Goal: Task Accomplishment & Management: Complete application form

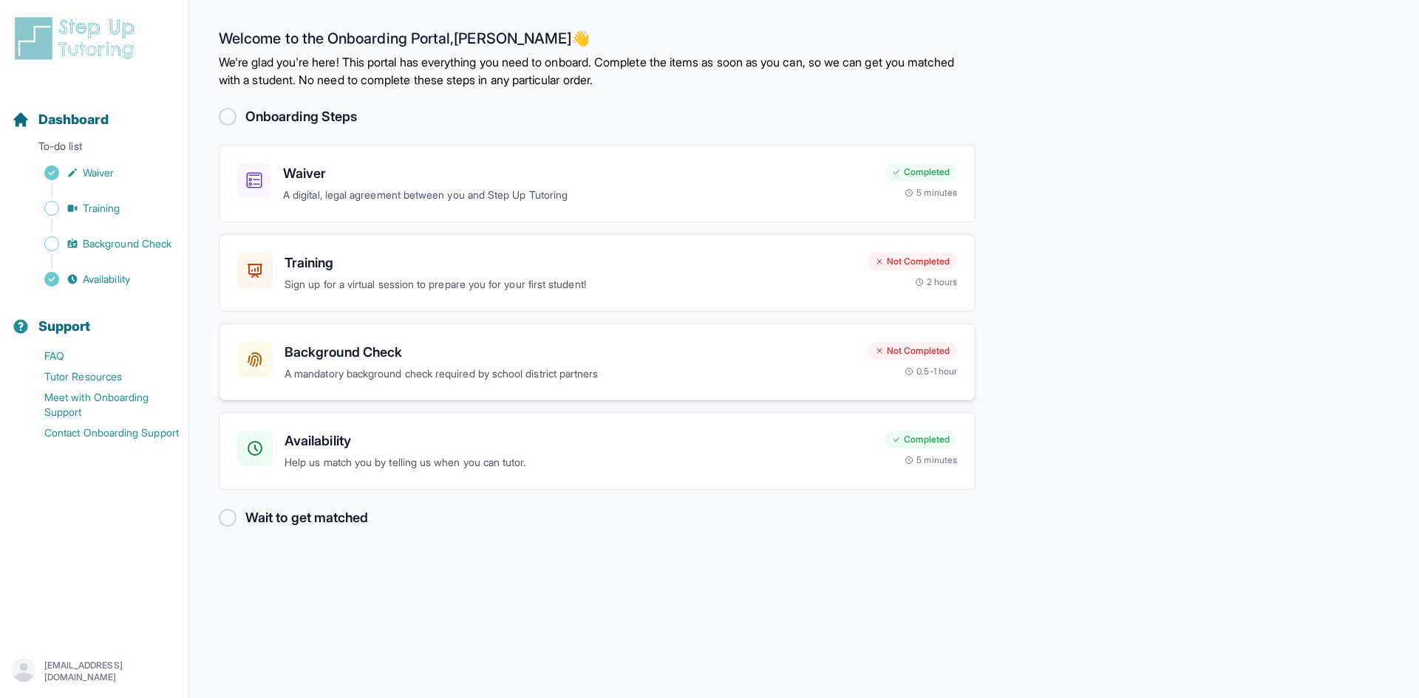
click at [408, 375] on p "A mandatory background check required by school district partners" at bounding box center [569, 374] width 571 height 17
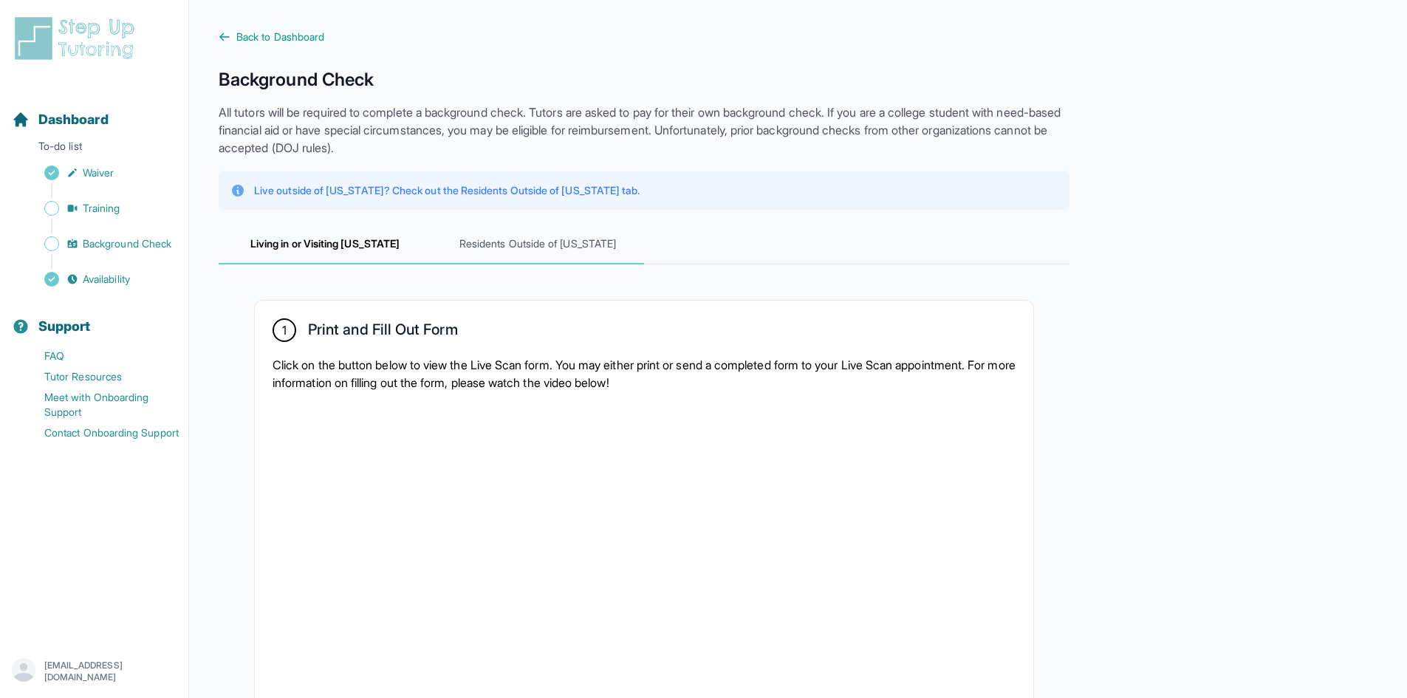
click at [474, 239] on span "Residents Outside of [US_STATE]" at bounding box center [537, 245] width 213 height 40
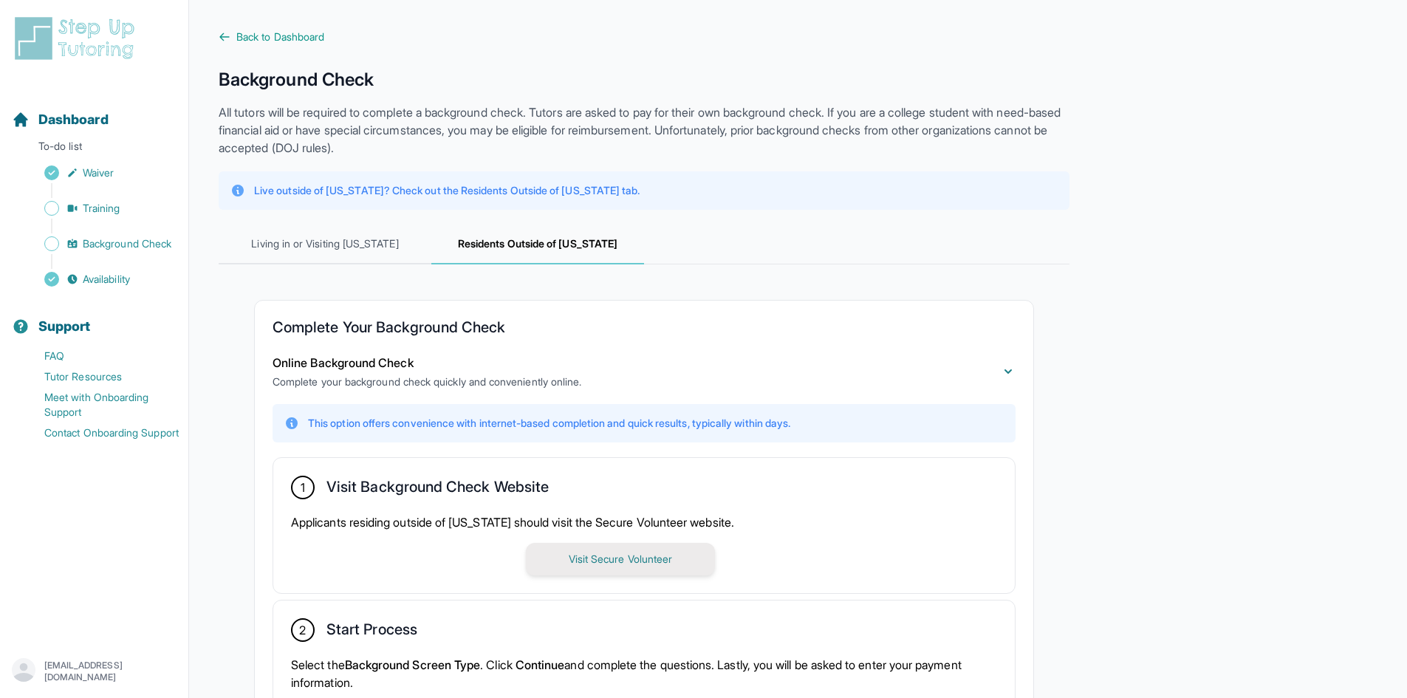
click at [627, 564] on button "Visit Secure Volunteer" at bounding box center [620, 559] width 189 height 33
click at [106, 213] on span "Training" at bounding box center [102, 208] width 38 height 15
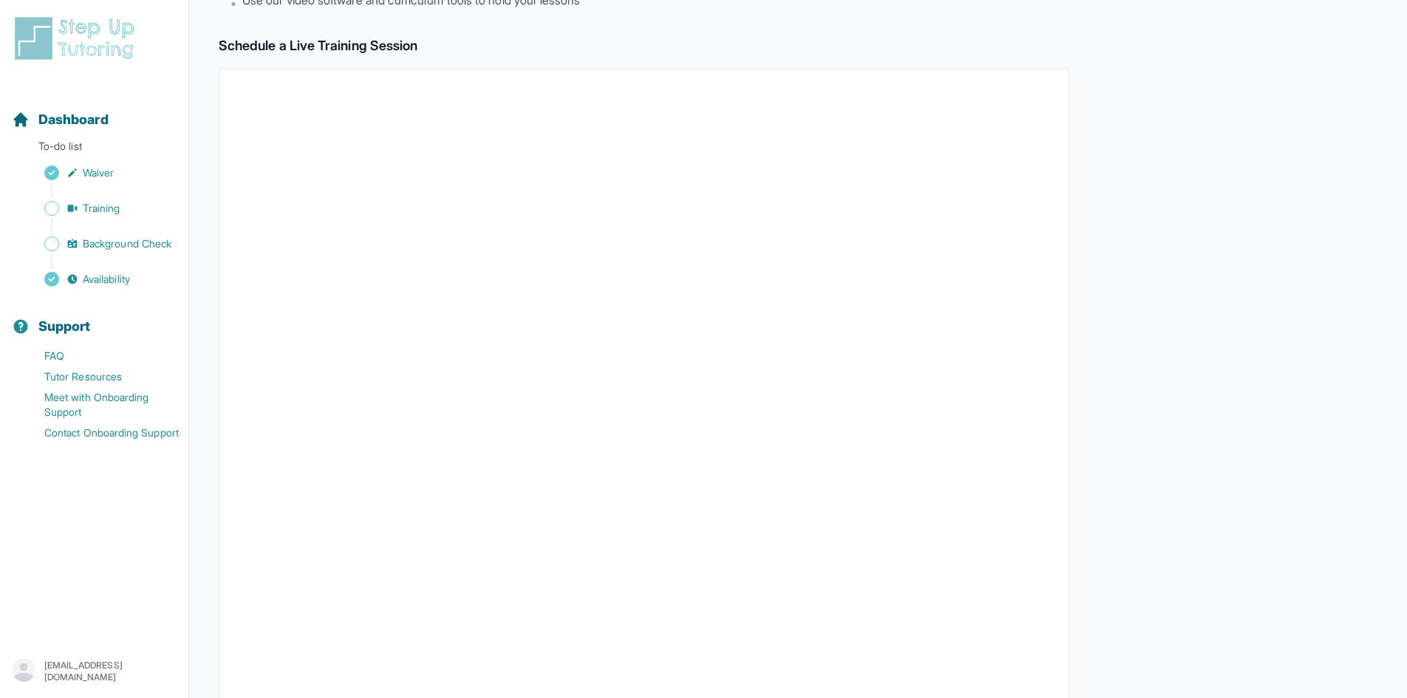
scroll to position [296, 0]
